Goal: Information Seeking & Learning: Learn about a topic

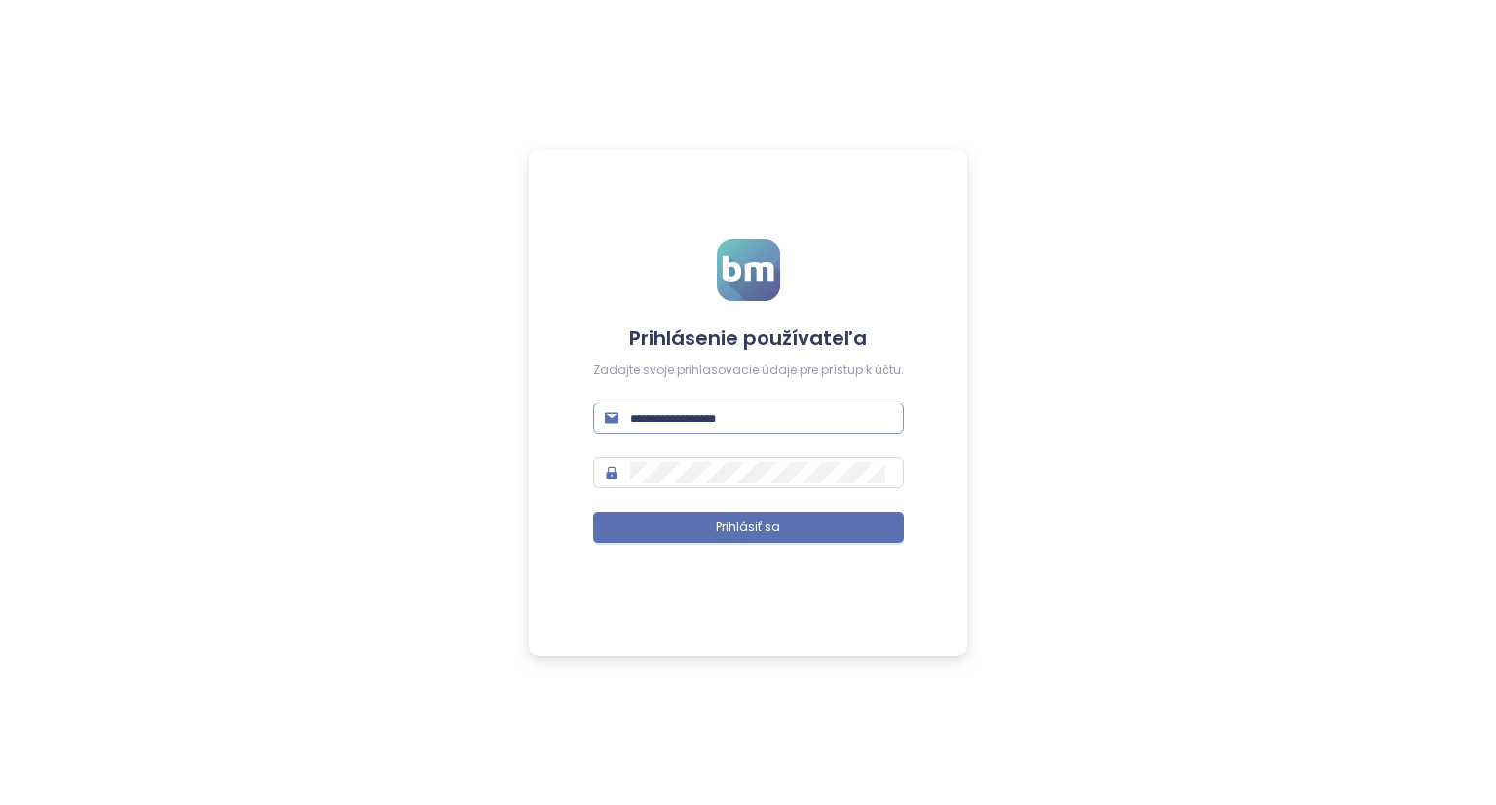
click at [643, 405] on span at bounding box center [748, 417] width 311 height 31
click at [695, 414] on input "text" at bounding box center [761, 417] width 262 height 21
type input "**********"
click at [713, 523] on button "Prihlásiť sa" at bounding box center [748, 526] width 311 height 31
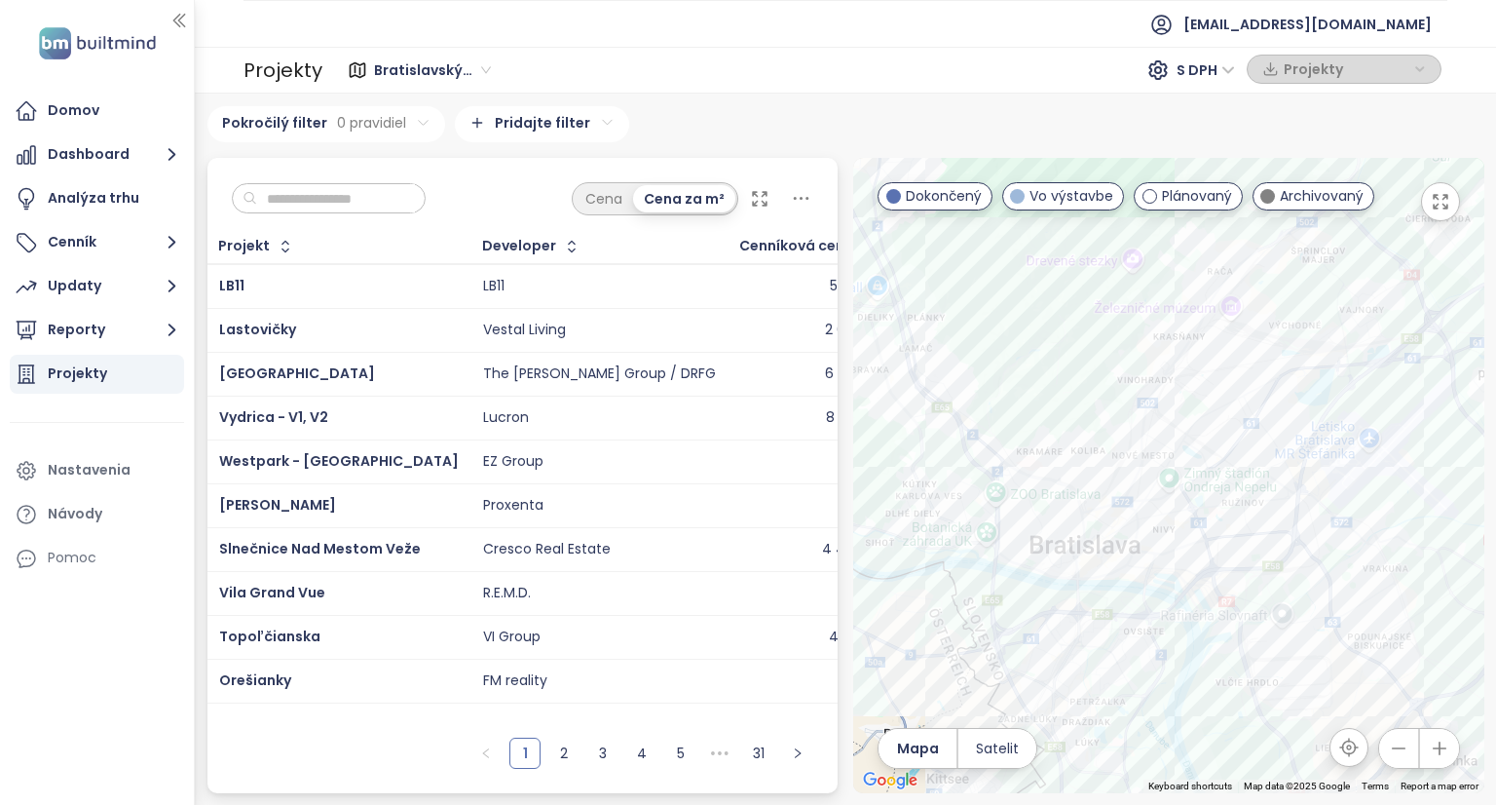
click at [1450, 204] on button "button" at bounding box center [1440, 201] width 39 height 39
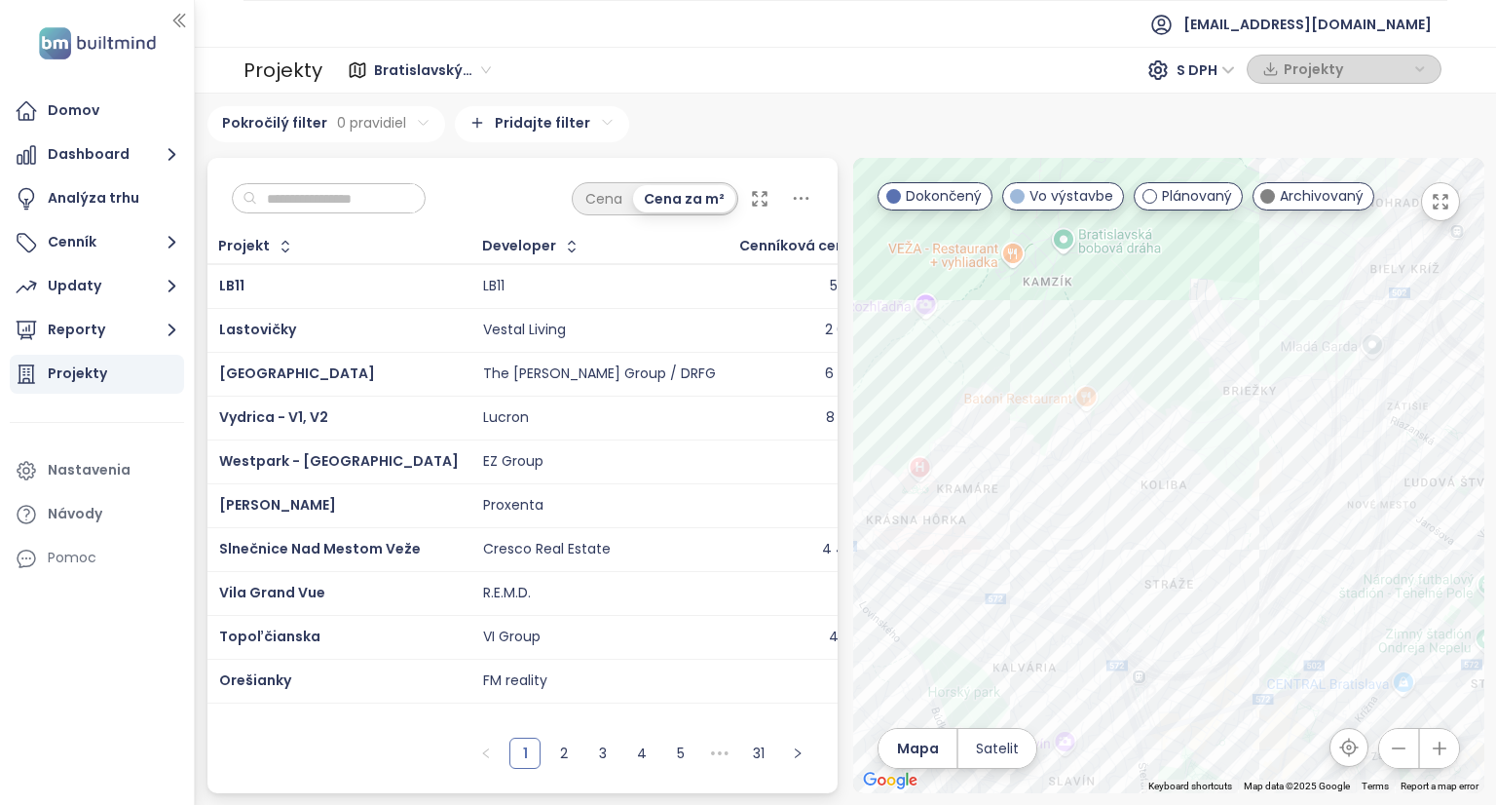
click at [1431, 200] on icon "button" at bounding box center [1440, 201] width 19 height 19
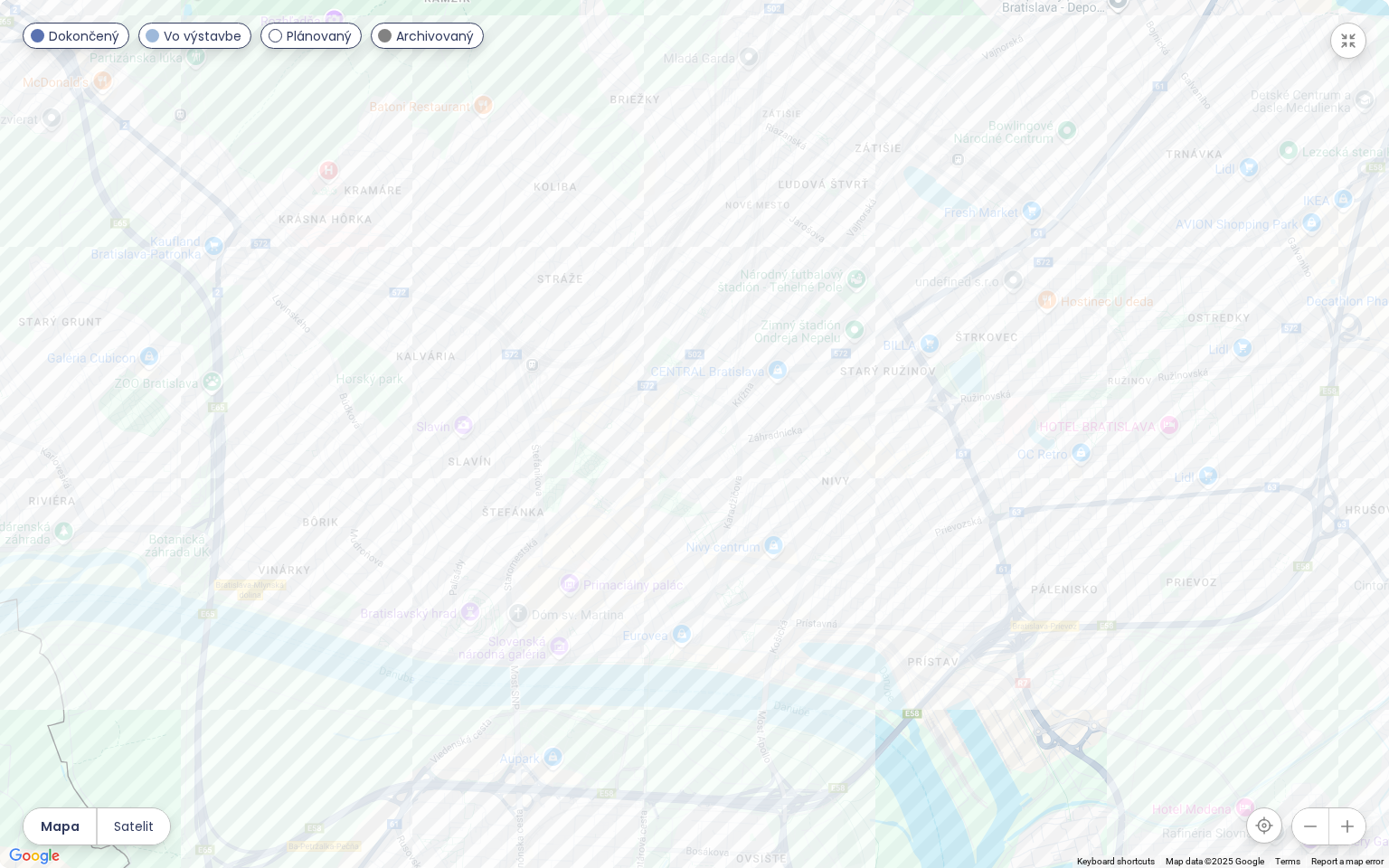
drag, startPoint x: 1028, startPoint y: 524, endPoint x: 891, endPoint y: 264, distance: 293.9
click at [891, 264] on div at bounding box center [694, 434] width 1389 height 868
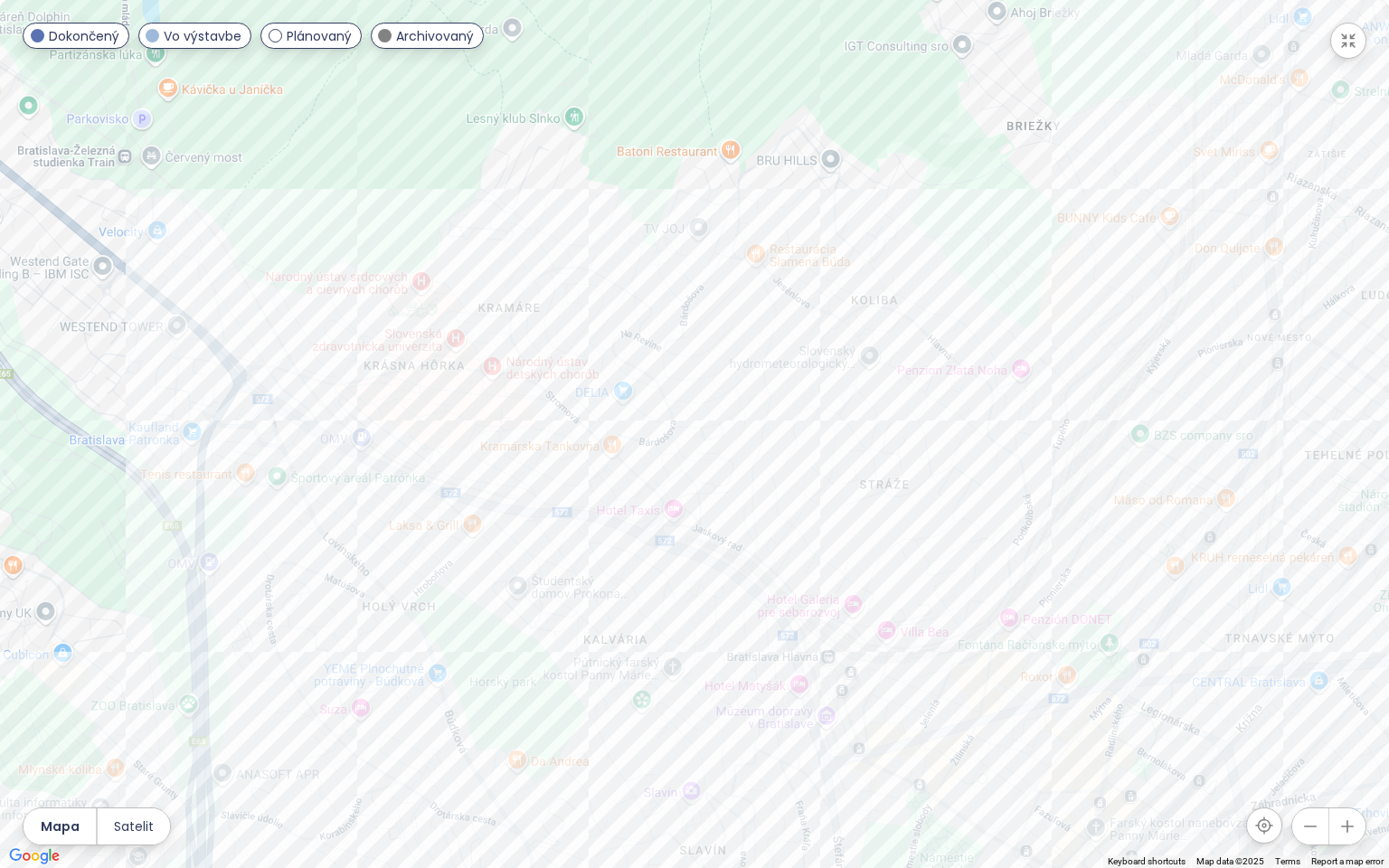
drag, startPoint x: 500, startPoint y: 215, endPoint x: 822, endPoint y: 490, distance: 423.4
click at [822, 490] on div at bounding box center [694, 434] width 1389 height 868
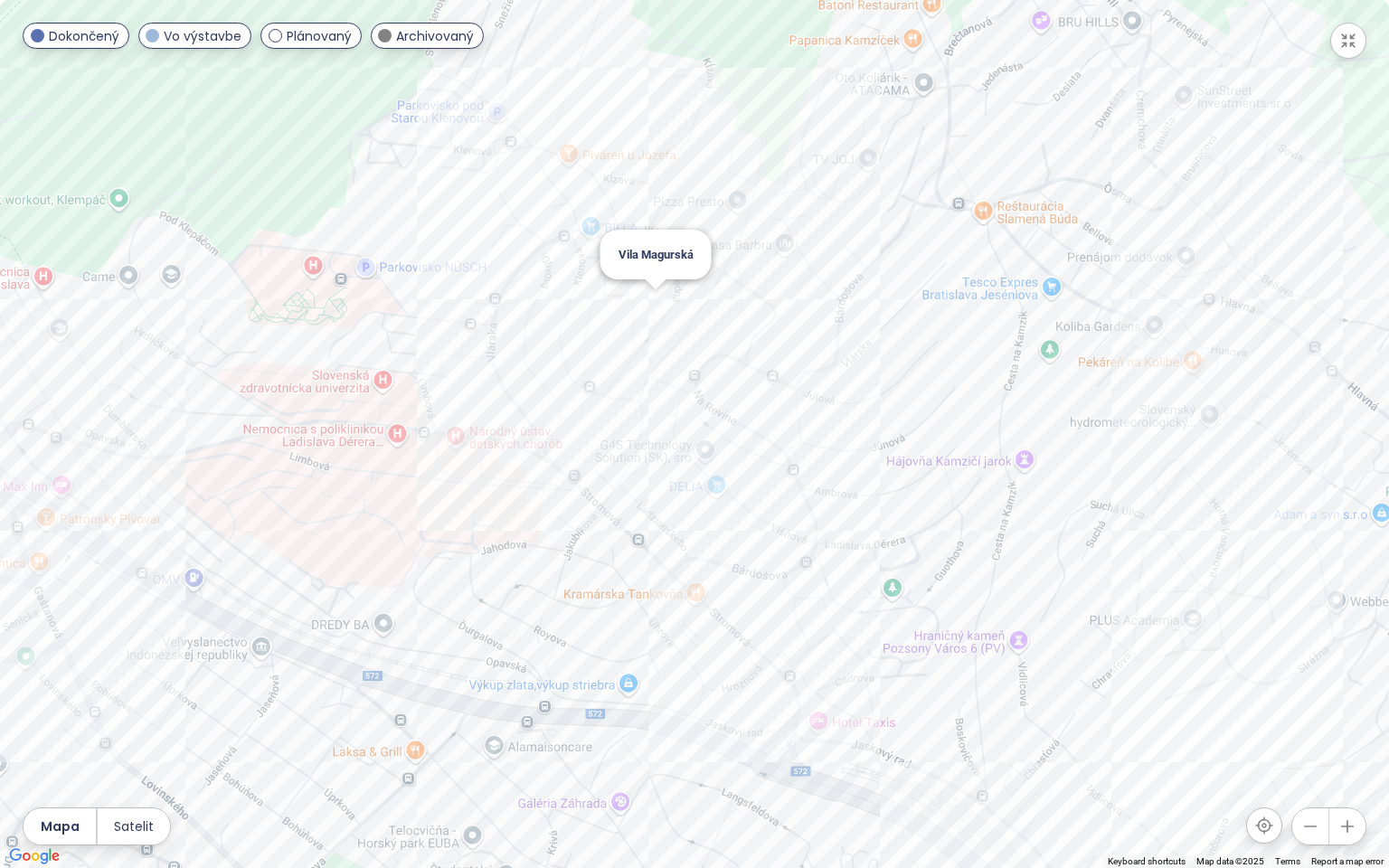
click at [658, 291] on div "Vila Magurská" at bounding box center [694, 434] width 1389 height 868
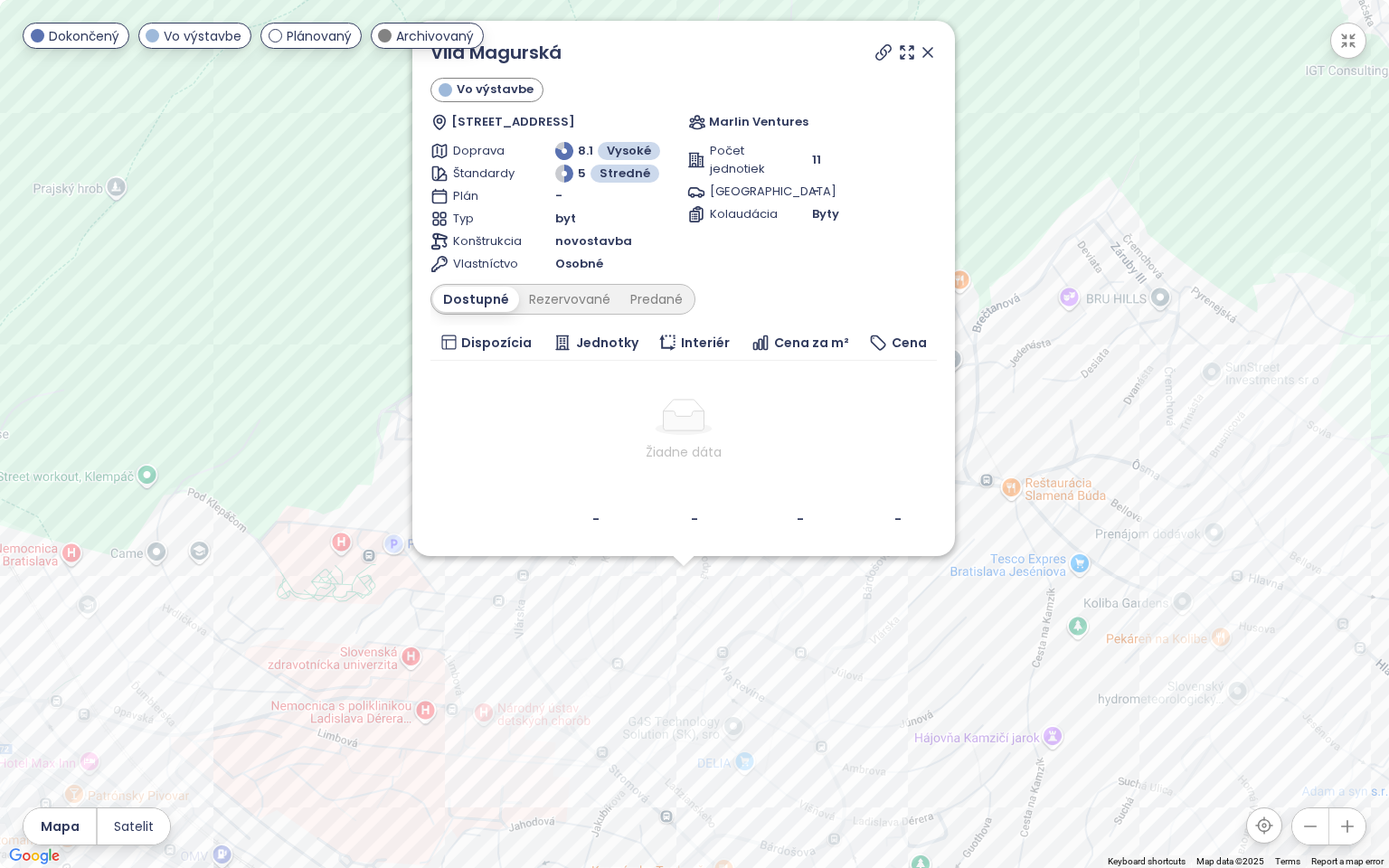
drag, startPoint x: 500, startPoint y: 489, endPoint x: 505, endPoint y: 633, distance: 144.1
click at [493, 645] on div "Vila Magurská Vo výstavbe Magurská 2771/5, 831 01 Nové Mesto, Slovakia Marlin V…" at bounding box center [694, 434] width 1389 height 868
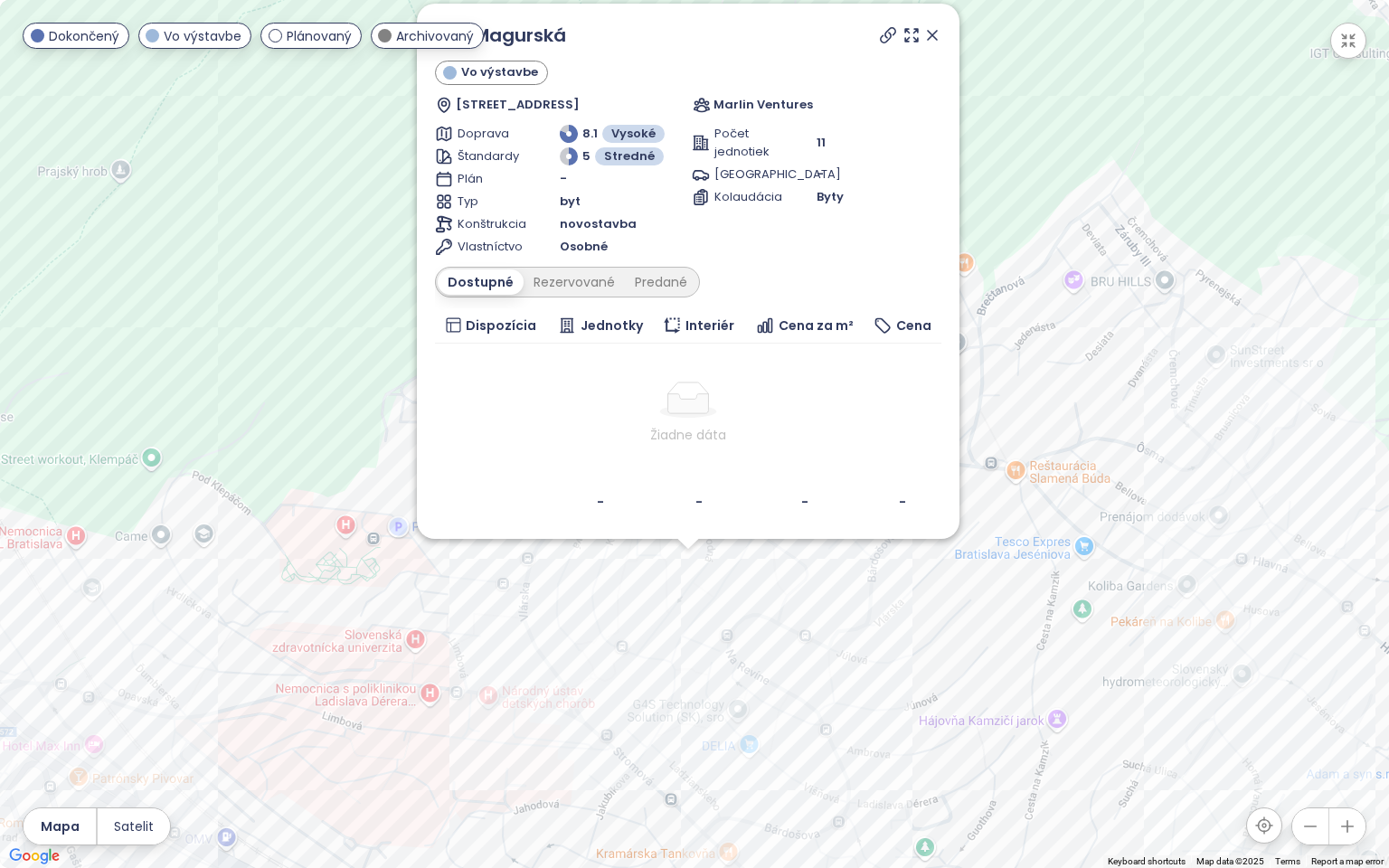
click at [934, 32] on icon at bounding box center [932, 34] width 18 height 18
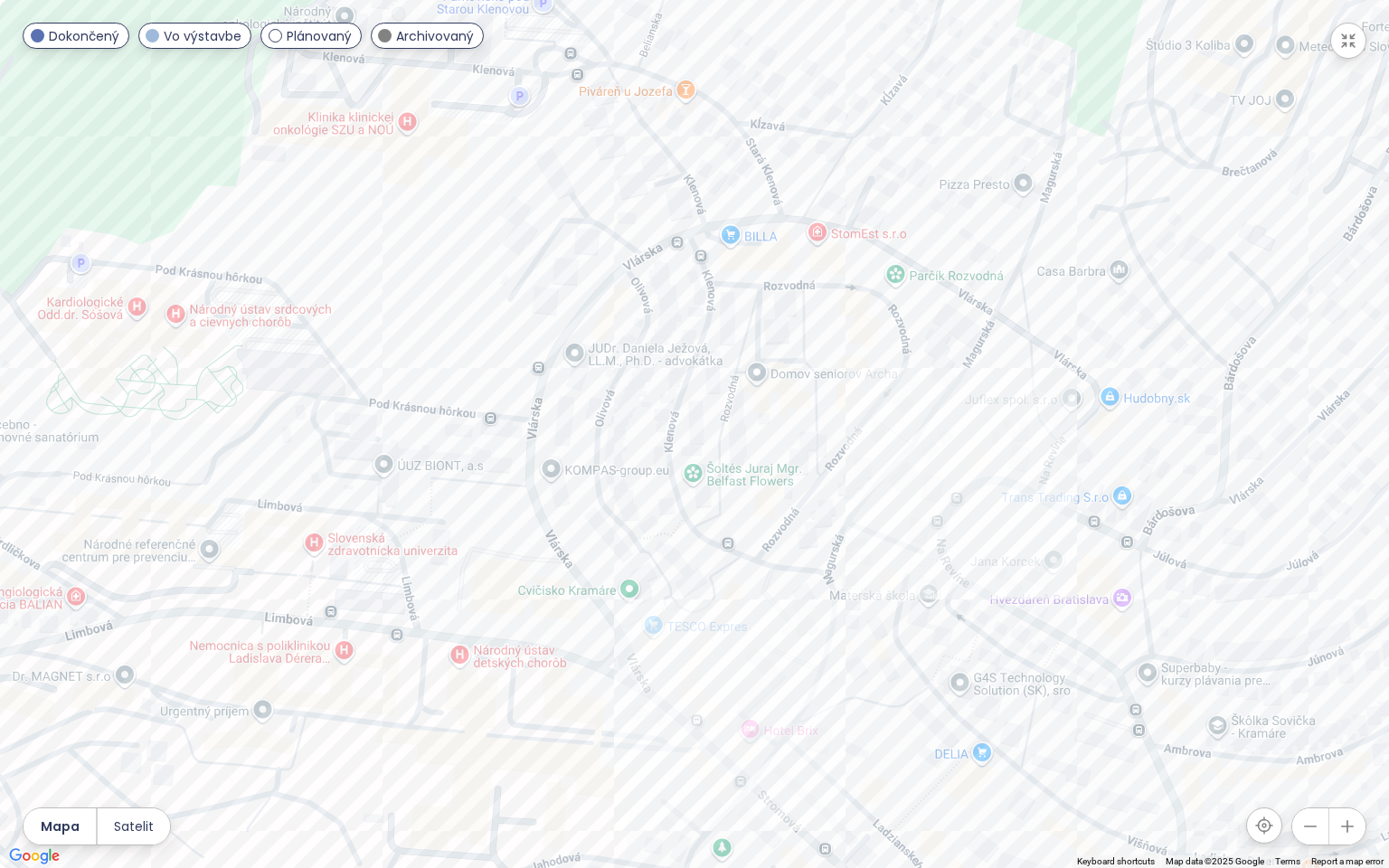
drag, startPoint x: 609, startPoint y: 701, endPoint x: 680, endPoint y: 680, distance: 74.0
click at [680, 680] on div at bounding box center [694, 434] width 1389 height 868
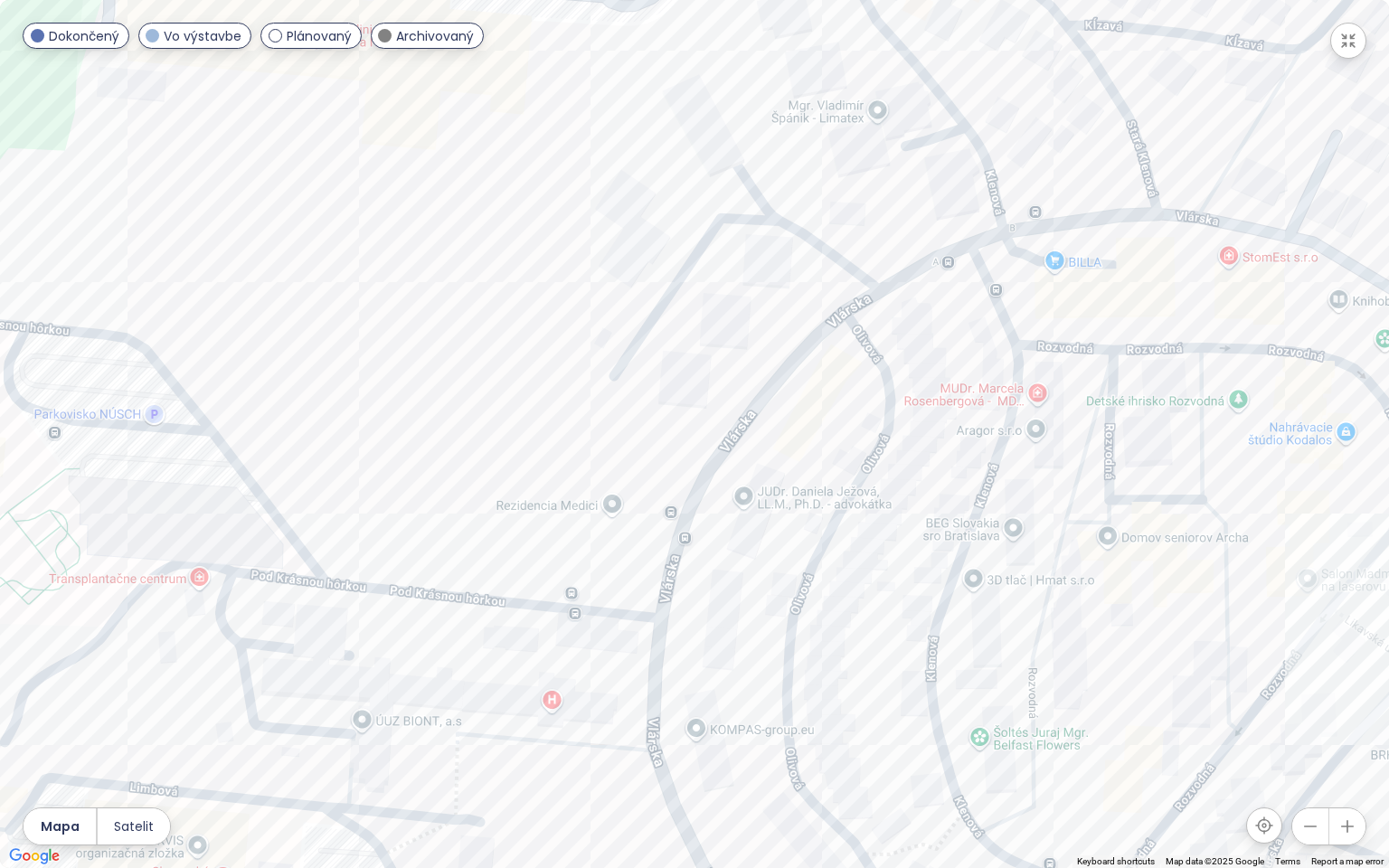
click at [609, 510] on div at bounding box center [694, 434] width 1389 height 868
click at [618, 505] on div at bounding box center [694, 434] width 1389 height 868
click at [121, 746] on span "Satelit" at bounding box center [134, 826] width 40 height 19
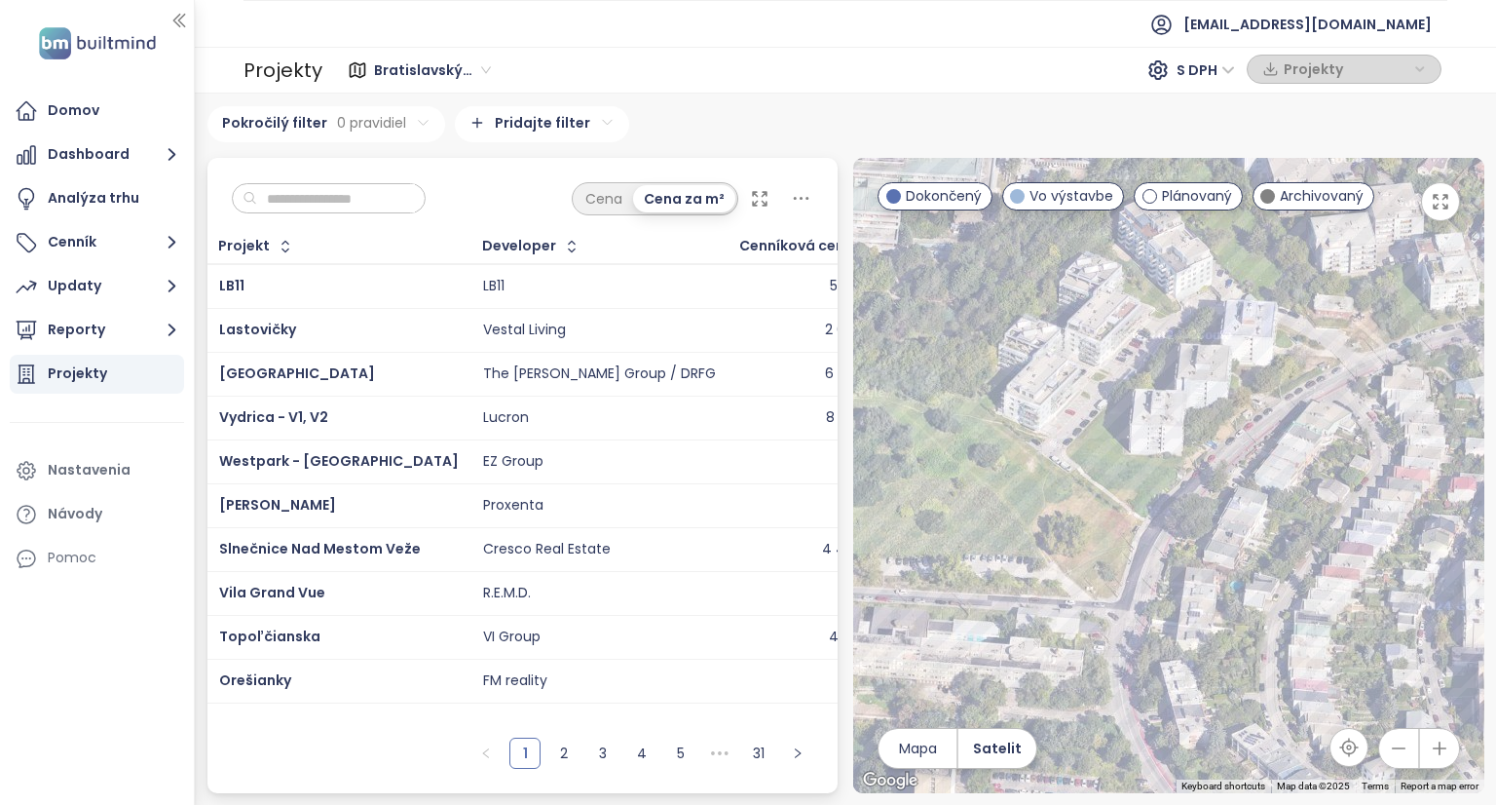
drag, startPoint x: 1438, startPoint y: 208, endPoint x: 1438, endPoint y: 293, distance: 84.7
click at [1438, 208] on icon "button" at bounding box center [1440, 201] width 19 height 19
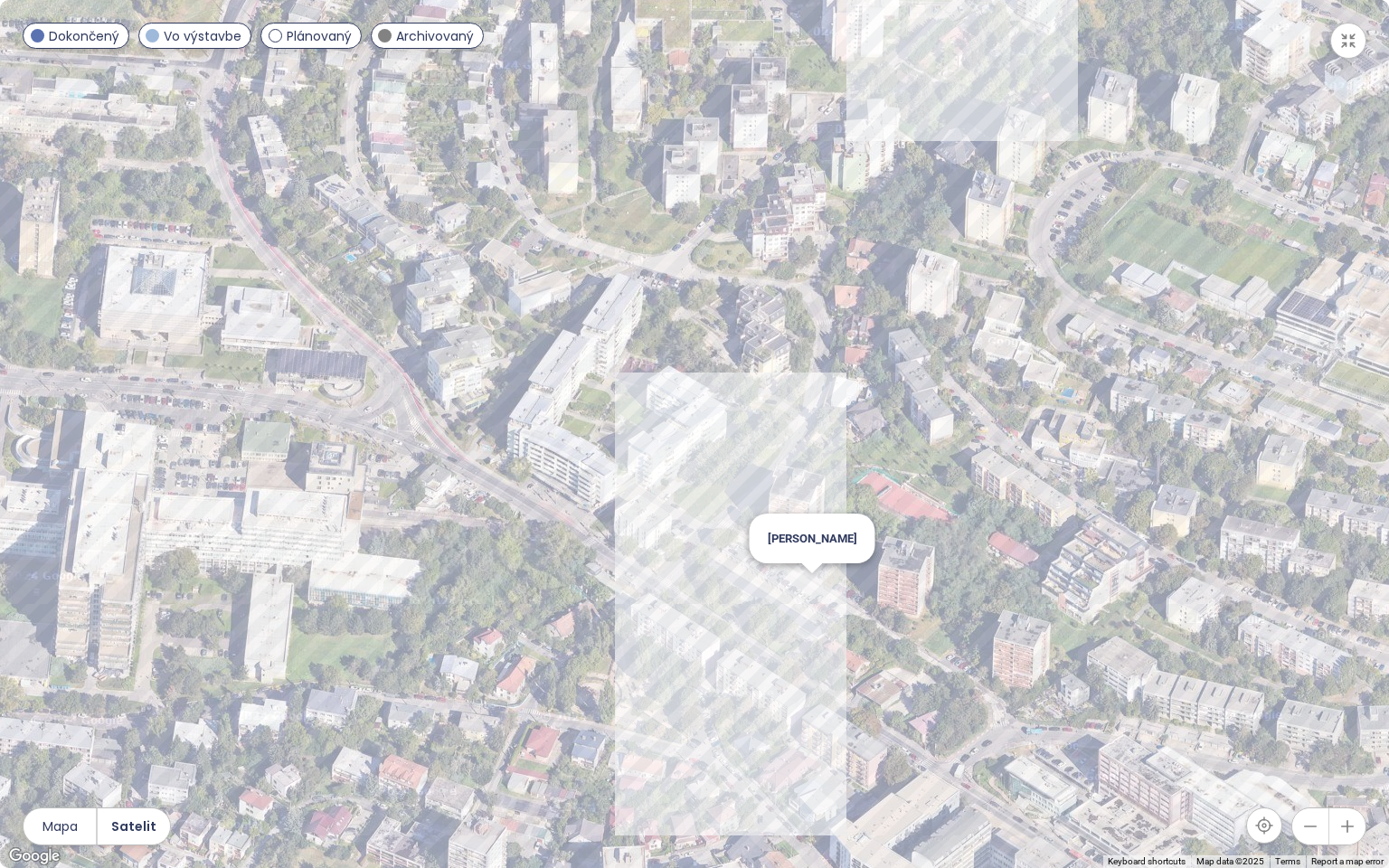
click at [811, 587] on div "Stromová" at bounding box center [694, 434] width 1389 height 868
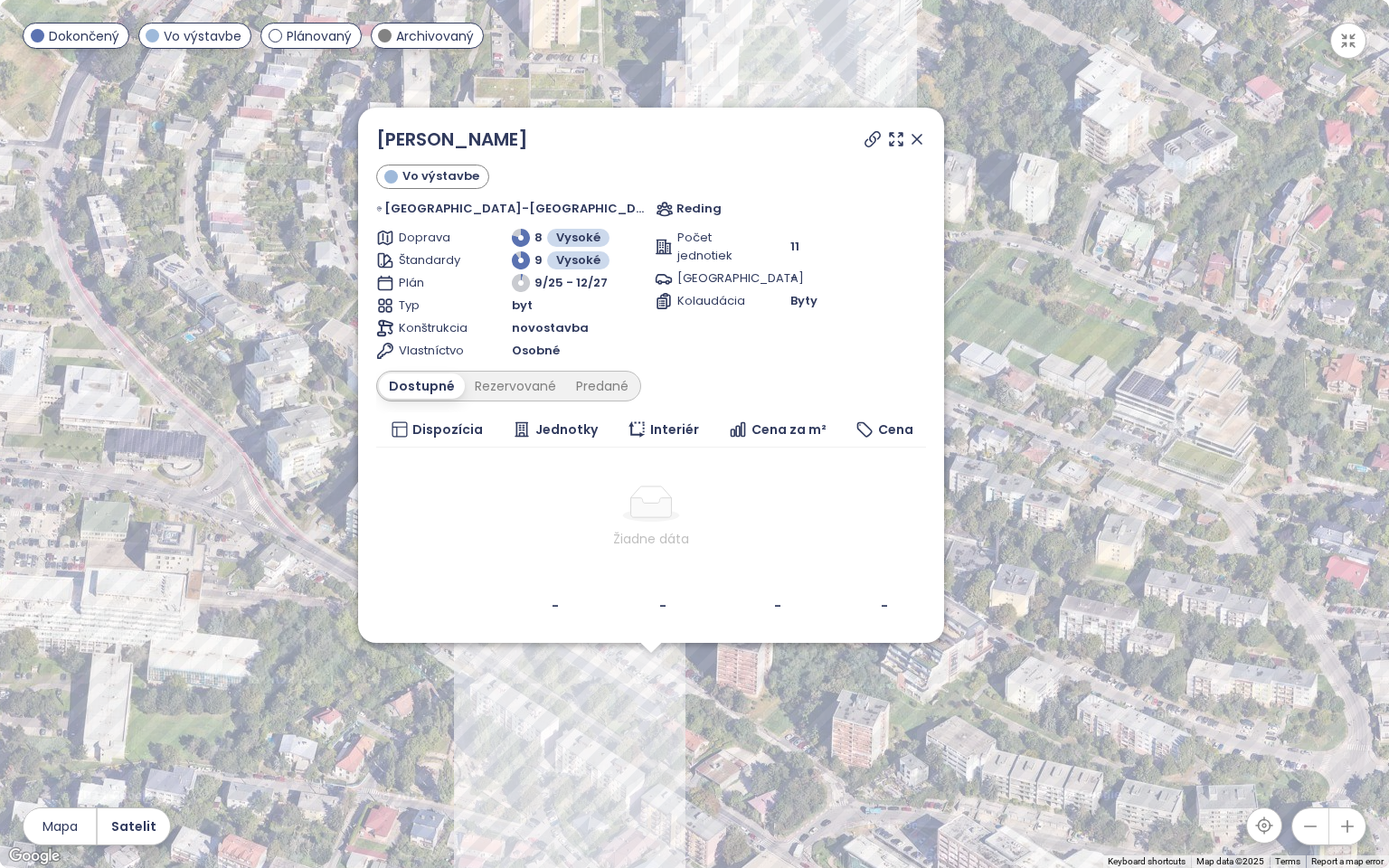
drag, startPoint x: 1147, startPoint y: 250, endPoint x: 1103, endPoint y: 513, distance: 266.7
click at [1103, 513] on div "Stromová Vo výstavbe Bratislava-Nové Mesto 12651, 831 01 Bratislava-Nové Mesto,…" at bounding box center [694, 434] width 1389 height 868
click at [863, 137] on icon at bounding box center [872, 138] width 18 height 18
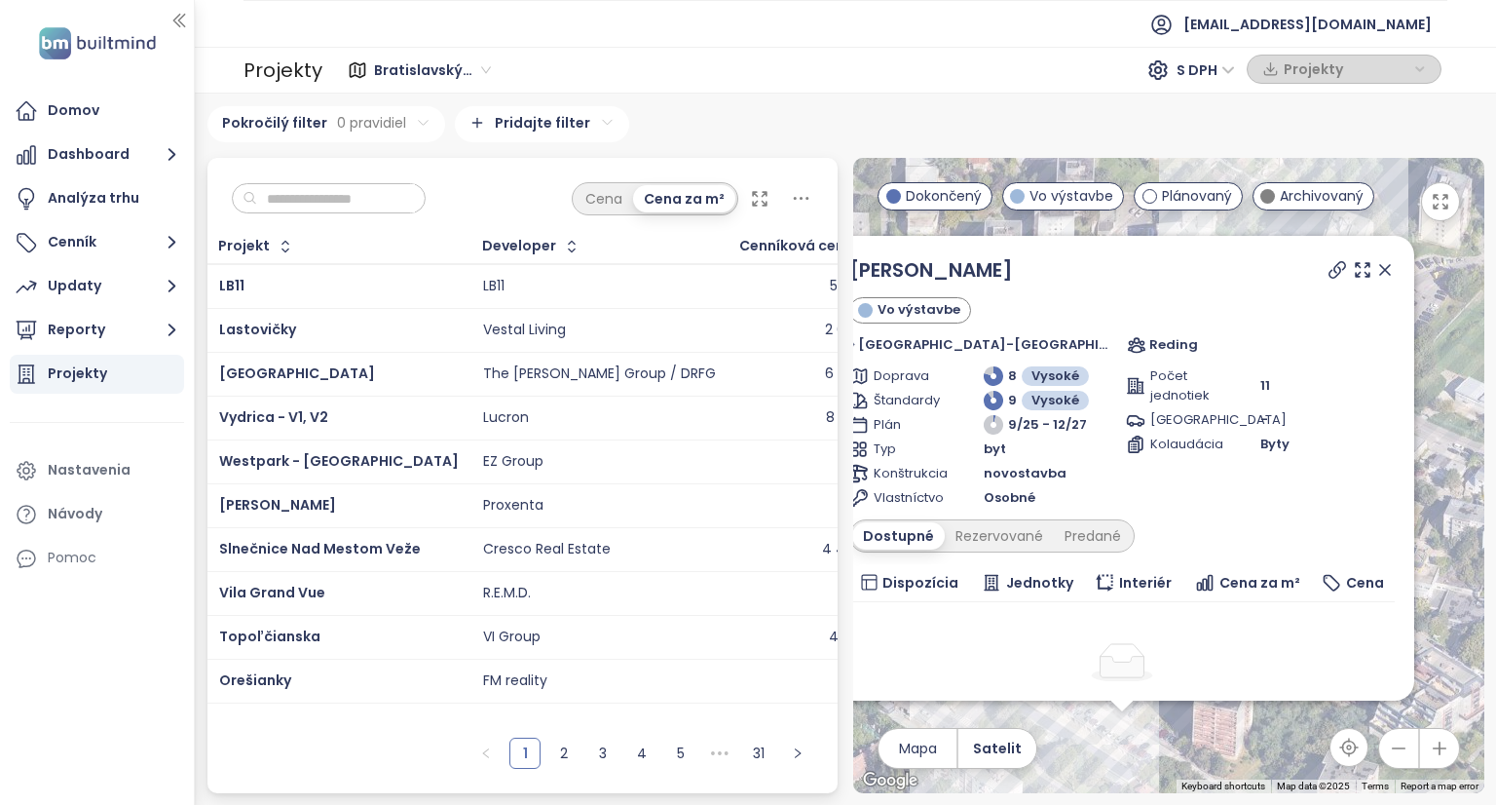
click at [916, 531] on div "Dostupné" at bounding box center [898, 535] width 93 height 27
click at [964, 531] on div "Rezervované" at bounding box center [999, 535] width 109 height 27
click at [1071, 531] on div "Predané" at bounding box center [1093, 535] width 78 height 27
click at [1353, 266] on icon at bounding box center [1362, 269] width 19 height 19
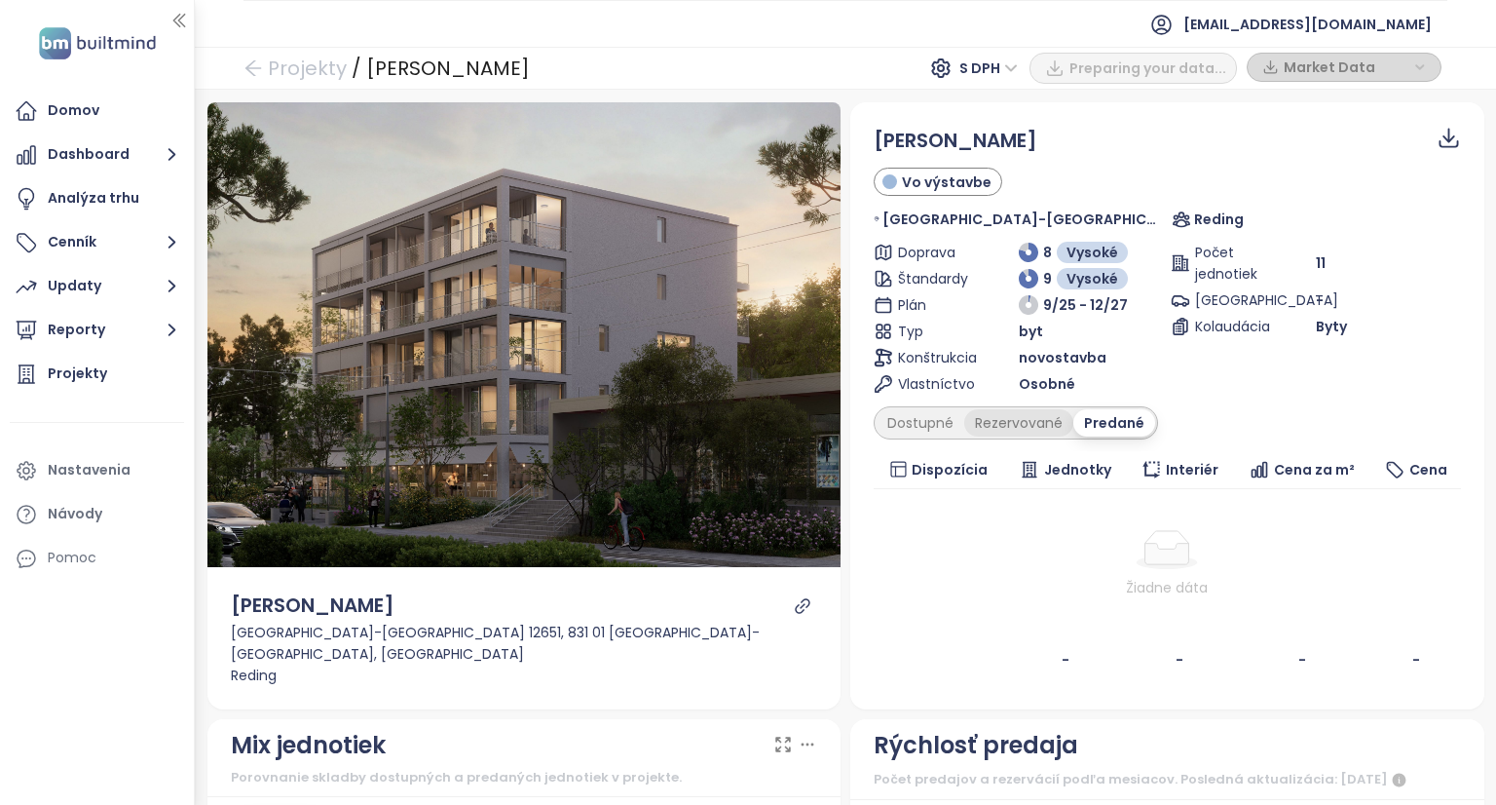
click at [1040, 432] on div "Rezervované" at bounding box center [1018, 422] width 109 height 27
click at [908, 420] on div "Dostupné" at bounding box center [921, 422] width 88 height 27
click at [75, 110] on div "Domov" at bounding box center [74, 110] width 52 height 24
